Goal: Information Seeking & Learning: Learn about a topic

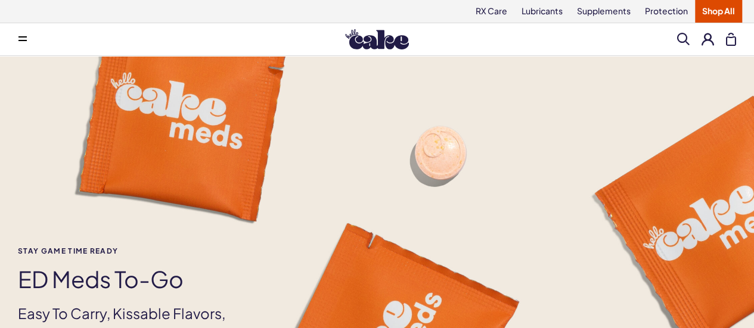
click at [371, 36] on img at bounding box center [377, 39] width 64 height 20
click at [663, 6] on link "Protection" at bounding box center [666, 11] width 57 height 23
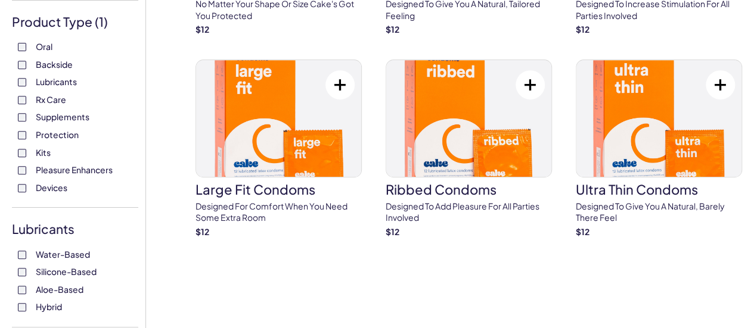
scroll to position [224, 0]
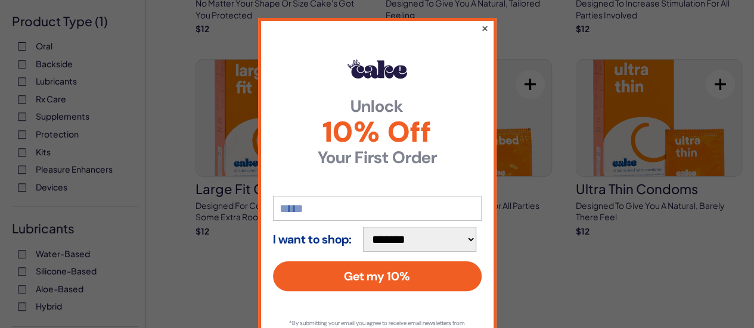
click at [481, 27] on button "×" at bounding box center [485, 28] width 8 height 14
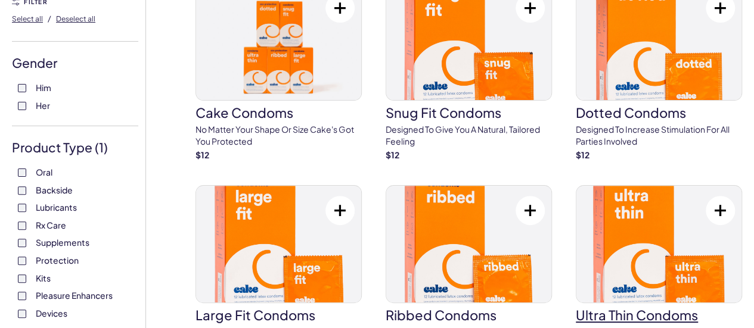
scroll to position [0, 0]
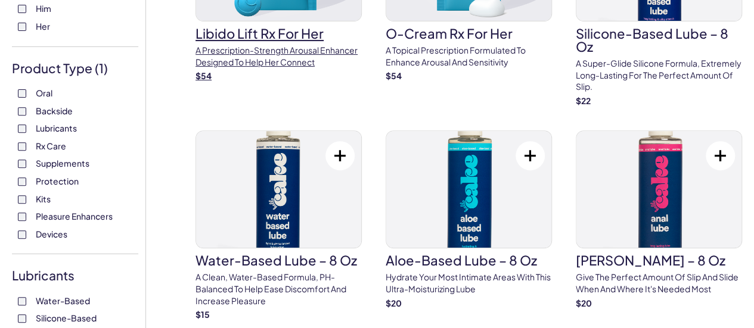
scroll to position [80, 0]
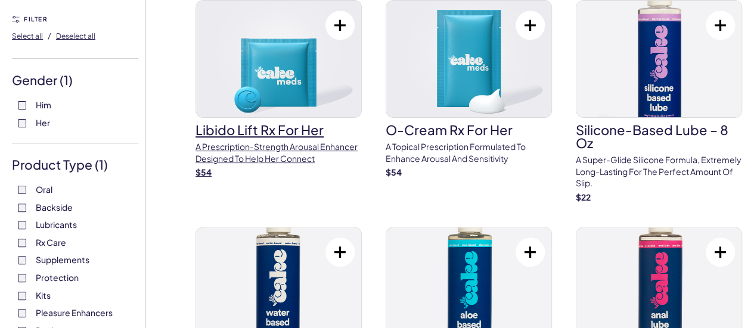
click at [260, 110] on img at bounding box center [278, 59] width 165 height 117
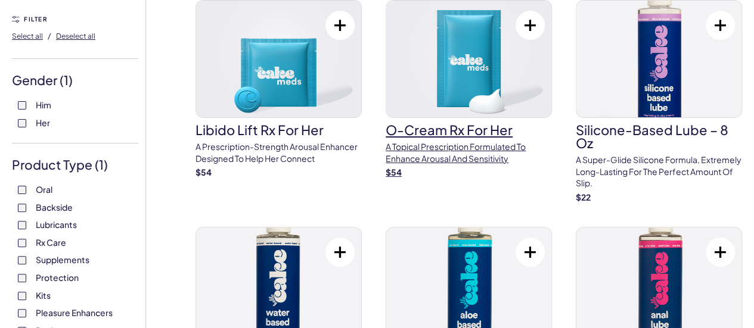
click at [387, 94] on img at bounding box center [468, 59] width 165 height 117
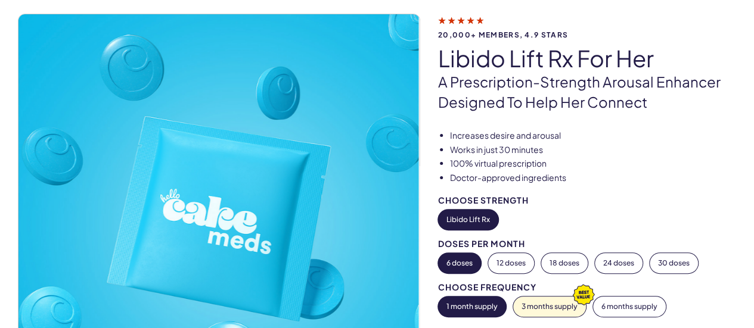
scroll to position [78, 0]
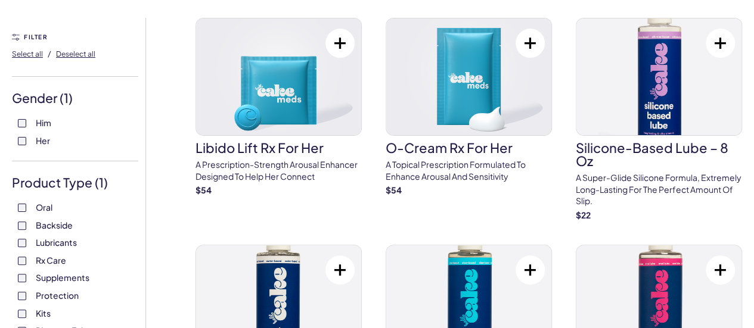
scroll to position [64, 0]
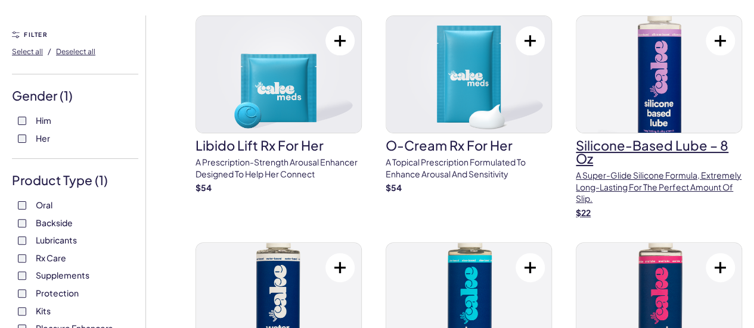
click at [576, 92] on img at bounding box center [658, 74] width 165 height 117
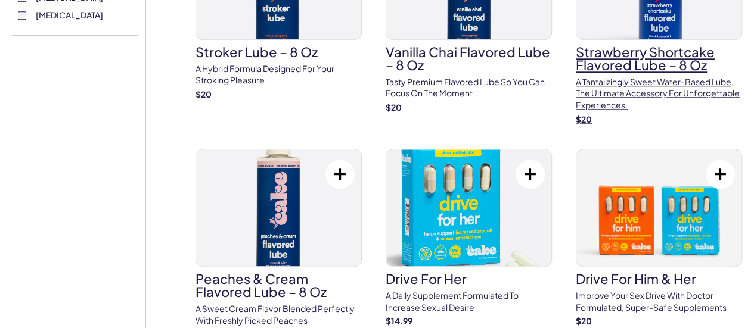
scroll to position [600, 0]
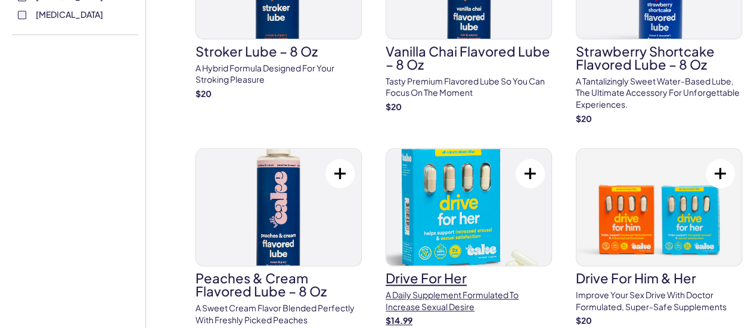
click at [513, 149] on img at bounding box center [468, 207] width 165 height 117
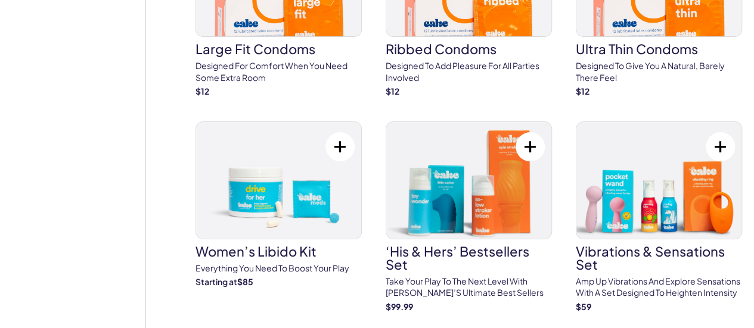
scroll to position [2296, 0]
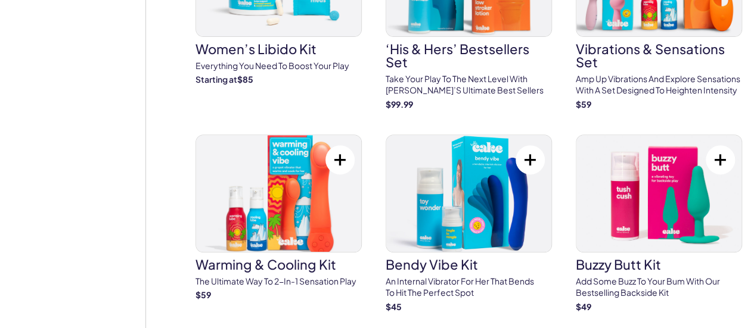
scroll to position [2493, 0]
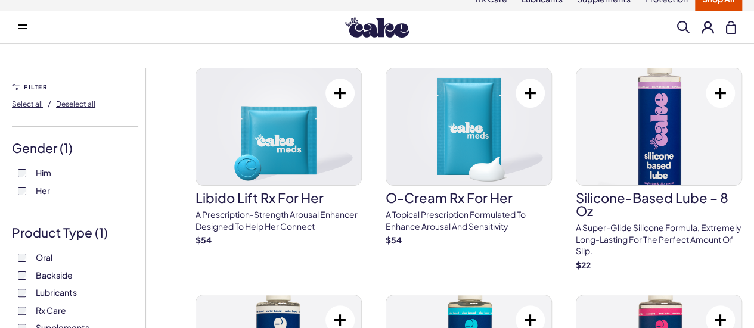
scroll to position [0, 0]
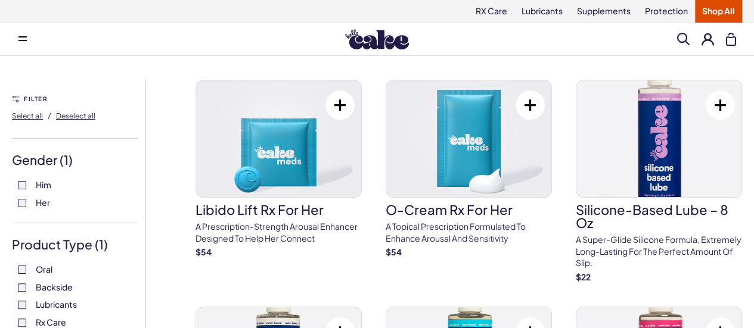
click at [705, 3] on link "Shop All" at bounding box center [718, 11] width 47 height 23
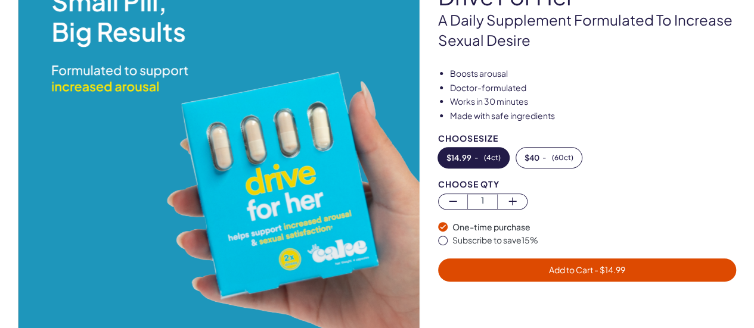
scroll to position [141, 0]
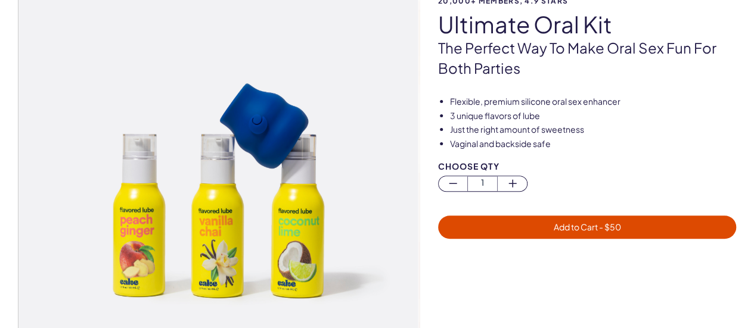
scroll to position [125, 0]
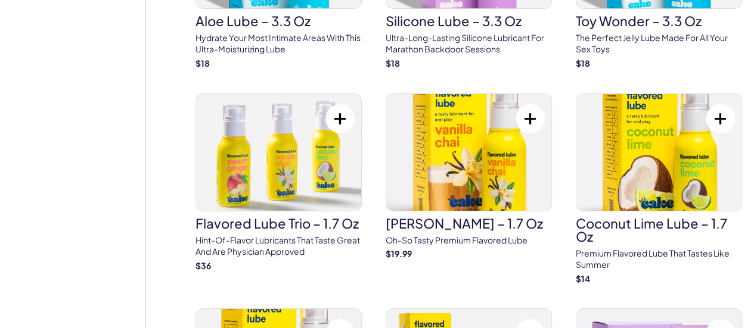
scroll to position [2099, 0]
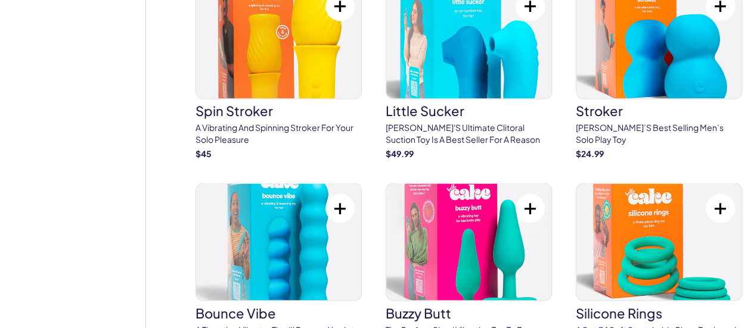
scroll to position [3252, 0]
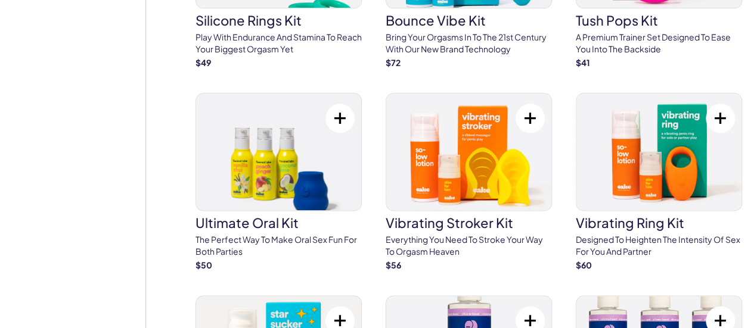
scroll to position [5190, 0]
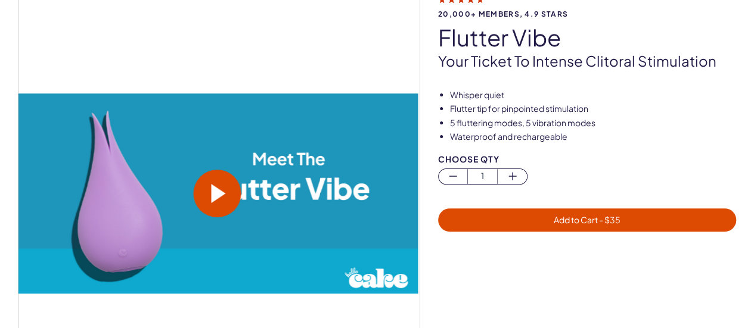
click at [213, 201] on span at bounding box center [219, 193] width 14 height 19
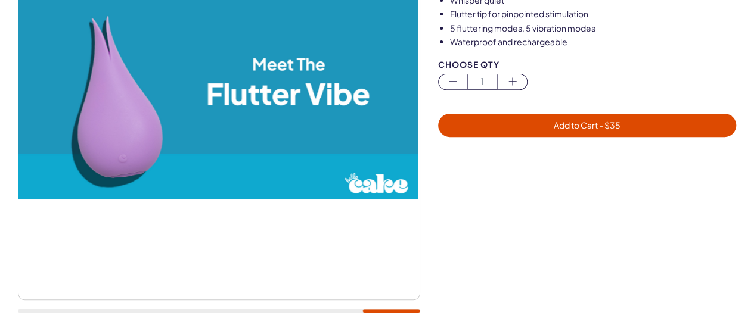
scroll to position [124, 0]
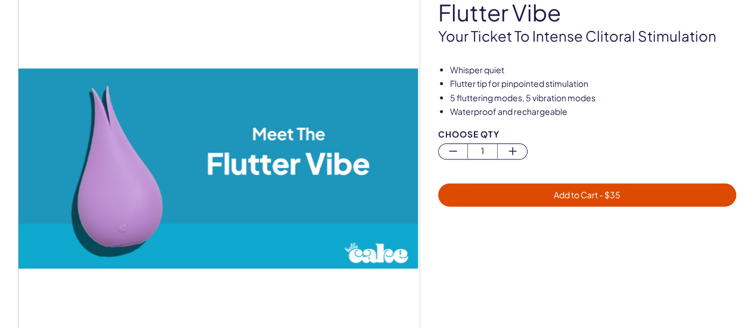
click at [171, 204] on video at bounding box center [217, 169] width 401 height 200
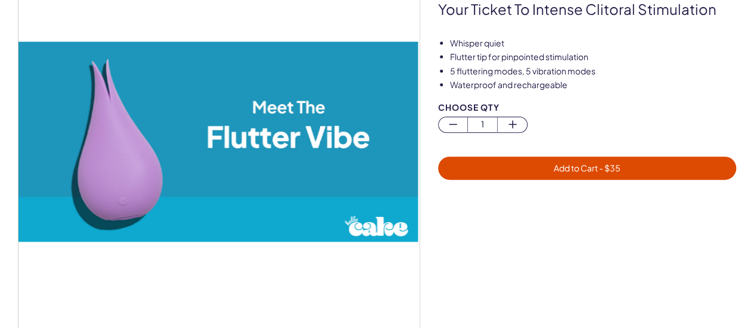
scroll to position [153, 0]
